Goal: Task Accomplishment & Management: Use online tool/utility

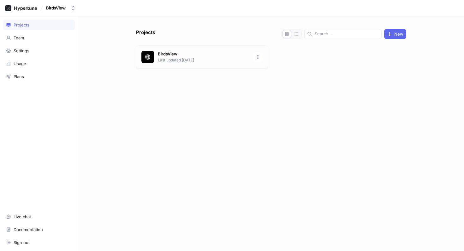
click at [215, 54] on p "BirdsView" at bounding box center [203, 54] width 91 height 6
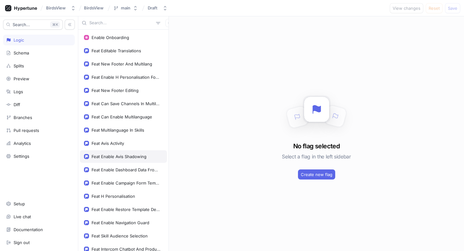
click at [122, 156] on div "Feat Enable Avis Shadowing" at bounding box center [118, 156] width 55 height 5
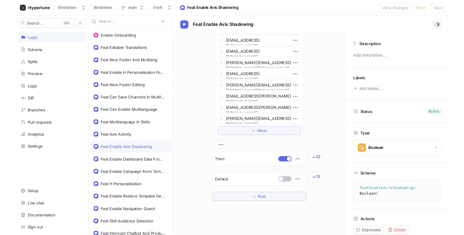
scroll to position [560, 0]
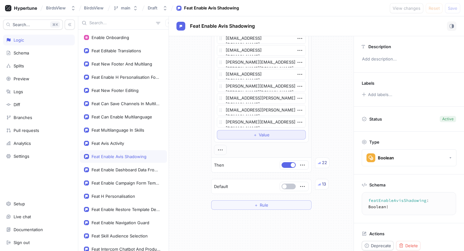
click at [252, 136] on button "＋ Value" at bounding box center [261, 134] width 89 height 9
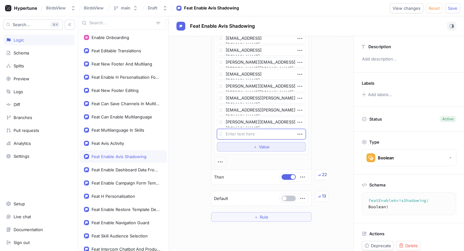
type textarea "x"
type textarea "[EMAIL_ADDRESS][DOMAIN_NAME]"
click at [273, 150] on button "＋ Value" at bounding box center [261, 146] width 89 height 9
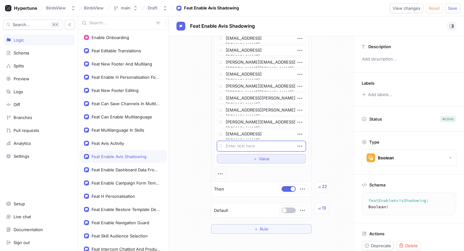
type textarea "x"
type textarea "[EMAIL_ADDRESS][DOMAIN_NAME]"
click at [451, 8] on span "Save" at bounding box center [452, 8] width 9 height 4
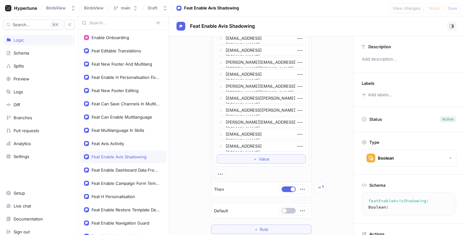
type textarea "x"
